Goal: Transaction & Acquisition: Purchase product/service

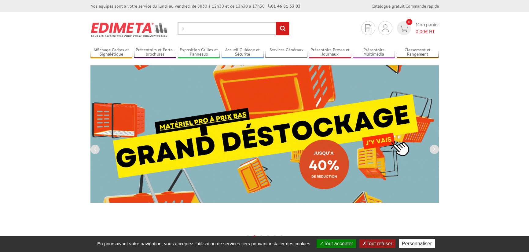
click at [203, 30] on input "p" at bounding box center [234, 28] width 112 height 13
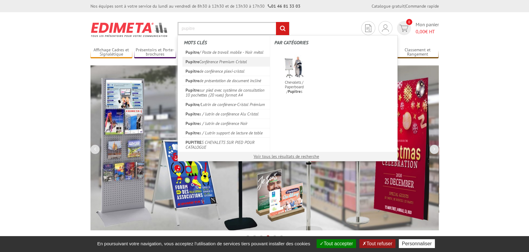
type input "pupitre"
click at [198, 61] on em "Pupitre" at bounding box center [193, 62] width 14 height 6
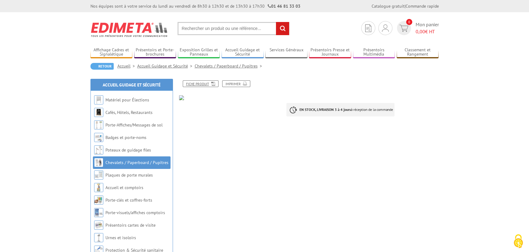
click at [215, 83] on link "Fiche produit" at bounding box center [201, 83] width 36 height 7
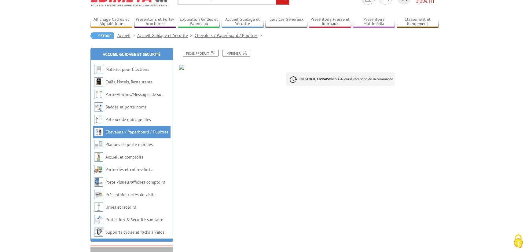
click at [133, 133] on link "Chevalets / Paperboard / Pupitres" at bounding box center [136, 132] width 63 height 6
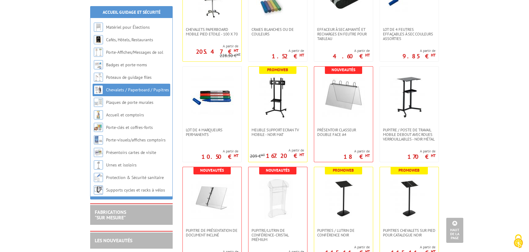
scroll to position [183, 0]
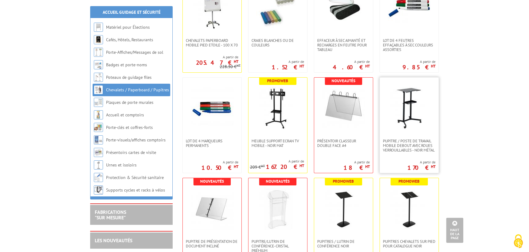
click at [408, 100] on img at bounding box center [409, 108] width 43 height 43
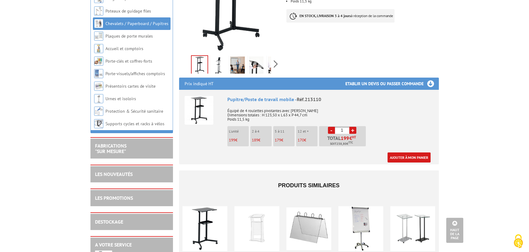
scroll to position [153, 0]
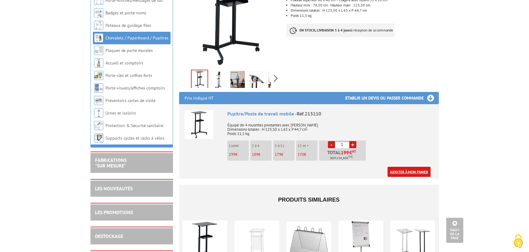
click at [404, 167] on link "Ajouter à mon panier" at bounding box center [409, 172] width 43 height 10
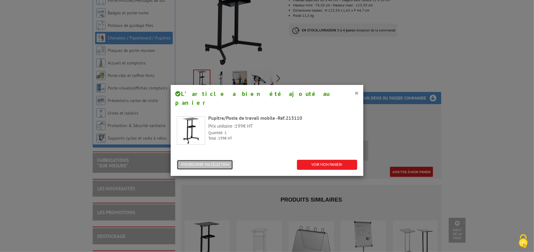
click at [204, 160] on button "POURSUIVRE MA SÉLECTION" at bounding box center [205, 165] width 56 height 10
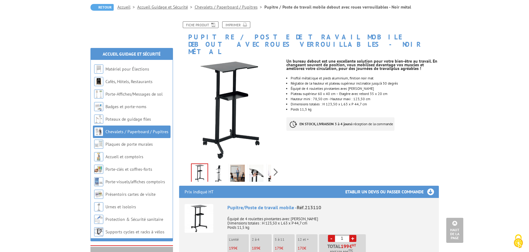
scroll to position [0, 0]
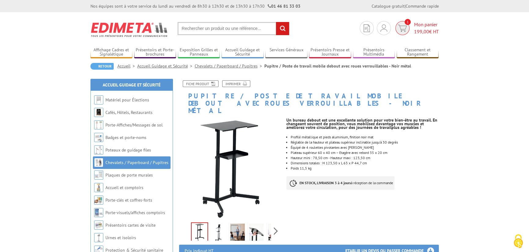
click at [405, 27] on img at bounding box center [402, 28] width 9 height 7
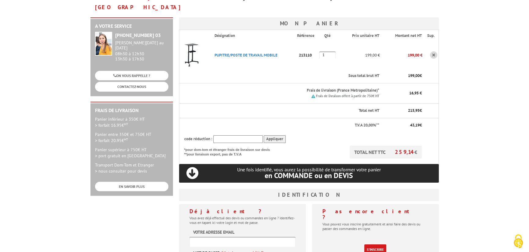
scroll to position [122, 0]
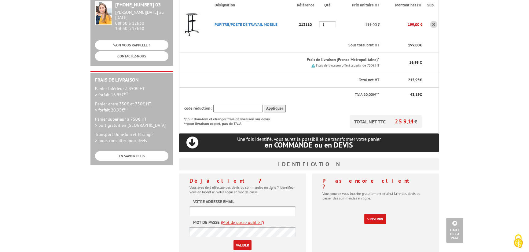
type input "[EMAIL_ADDRESS][DOMAIN_NAME]"
click at [248, 240] on input "Valider" at bounding box center [243, 245] width 18 height 10
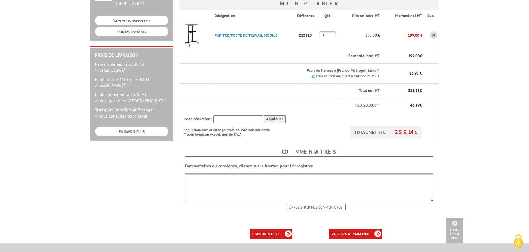
scroll to position [153, 0]
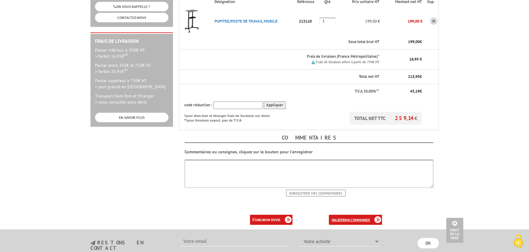
click at [346, 218] on b "ma commande" at bounding box center [357, 220] width 25 height 5
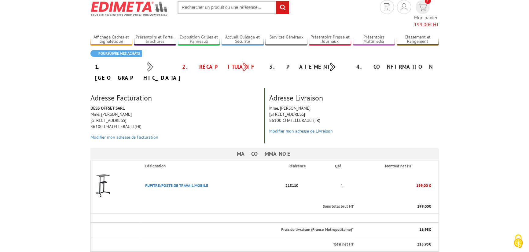
scroll to position [31, 0]
